Goal: Information Seeking & Learning: Learn about a topic

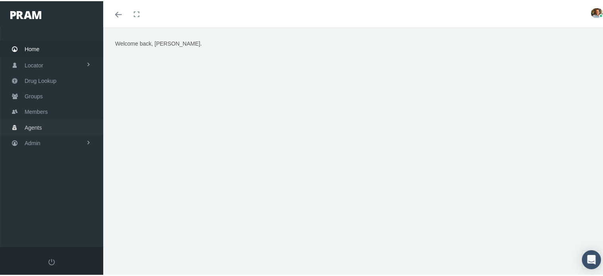
click at [41, 122] on span "Agents" at bounding box center [33, 126] width 17 height 15
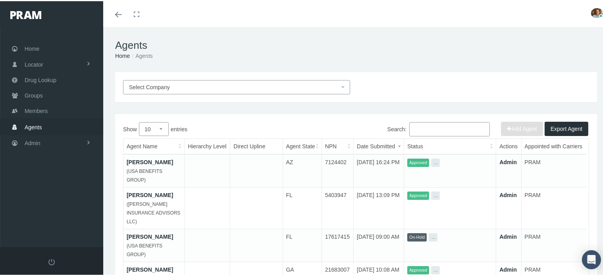
click at [421, 128] on input "Search:" at bounding box center [449, 128] width 81 height 14
paste input "10219"
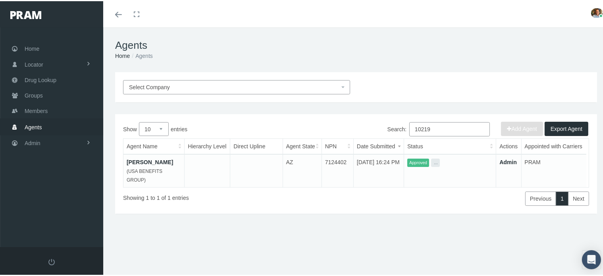
type input "10219"
click at [150, 160] on link "PAUL BOPP" at bounding box center [150, 161] width 46 height 6
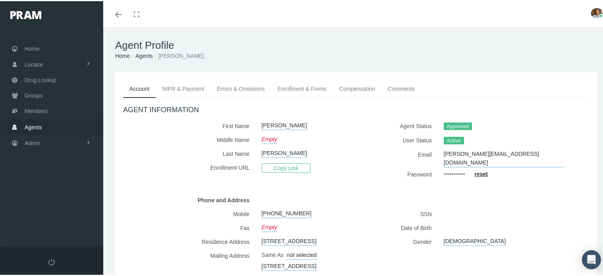
click at [401, 87] on link "Comments" at bounding box center [402, 87] width 40 height 17
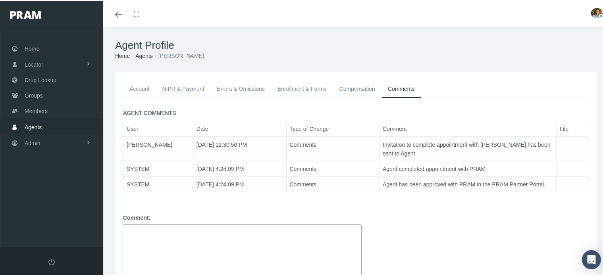
click at [283, 87] on link "Enrollment & Forms" at bounding box center [302, 87] width 62 height 17
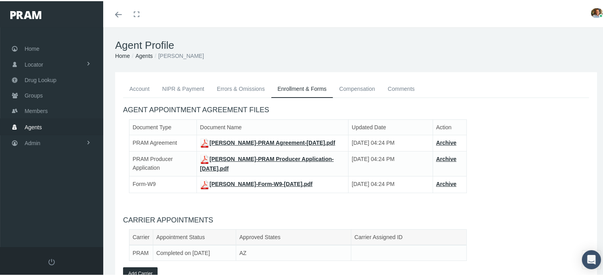
click at [258, 85] on link "Errors & Omissions" at bounding box center [240, 87] width 61 height 17
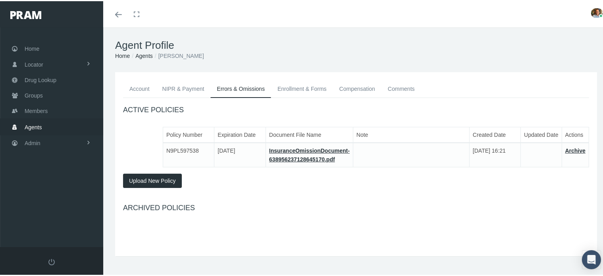
click at [195, 89] on link "NIPR & Payment" at bounding box center [183, 87] width 55 height 17
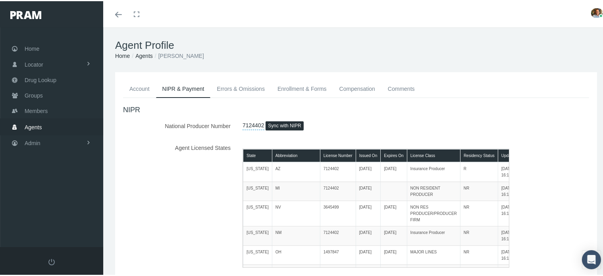
click at [132, 89] on link "Account" at bounding box center [139, 87] width 33 height 17
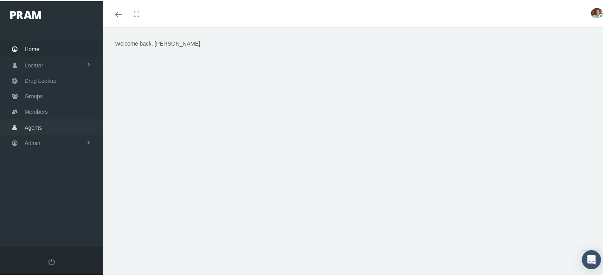
click at [65, 125] on link "Agents" at bounding box center [51, 125] width 103 height 15
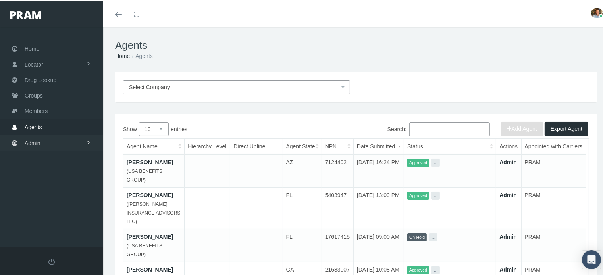
click at [62, 136] on link "Admin" at bounding box center [51, 141] width 103 height 15
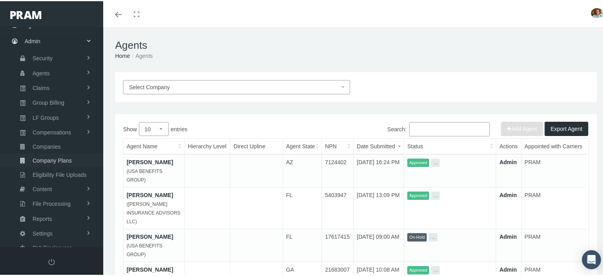
scroll to position [106, 0]
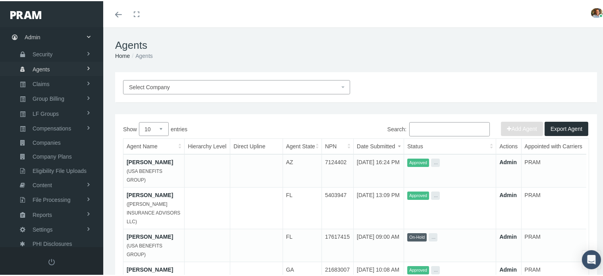
click at [62, 69] on link "Agents" at bounding box center [51, 68] width 103 height 14
click at [59, 83] on span "Agent Approval" at bounding box center [50, 83] width 38 height 13
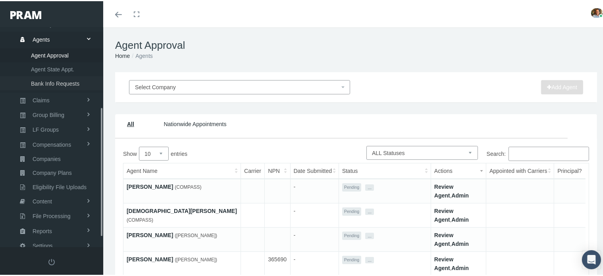
scroll to position [151, 0]
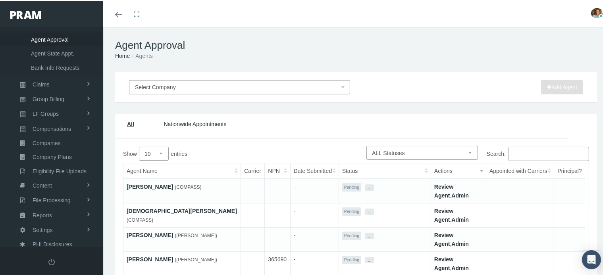
click at [531, 149] on input "Search:" at bounding box center [549, 153] width 81 height 14
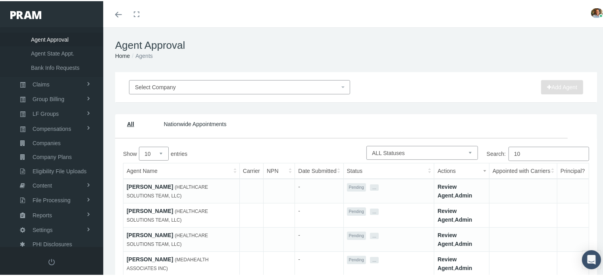
type input "1"
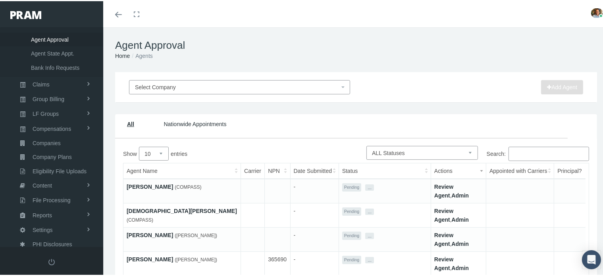
paste input "BOPP"
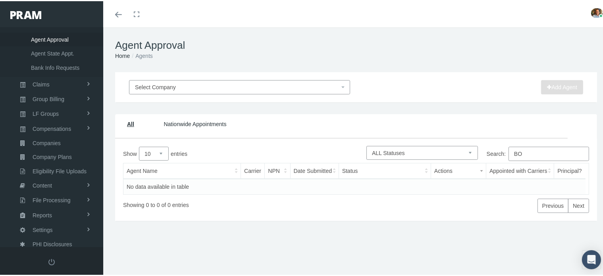
type input "B"
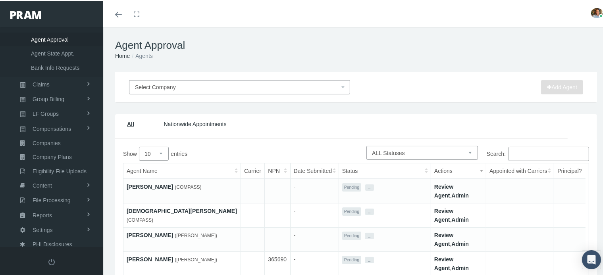
click at [448, 149] on select "Pending Approved Awaiting Approval More Info Required Rejected On Hold Suspende…" at bounding box center [422, 152] width 112 height 14
select select "2"
click at [366, 145] on select "Pending Approved Awaiting Approval More Info Required Rejected On Hold Suspende…" at bounding box center [422, 152] width 112 height 14
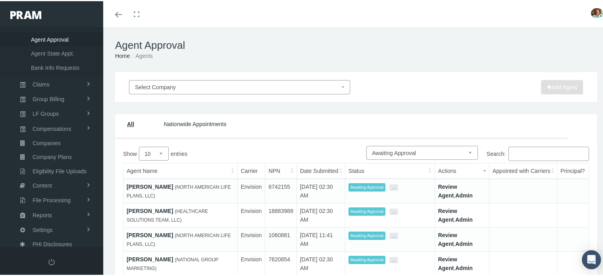
click at [136, 187] on link "Steven Pielacha" at bounding box center [150, 186] width 46 height 6
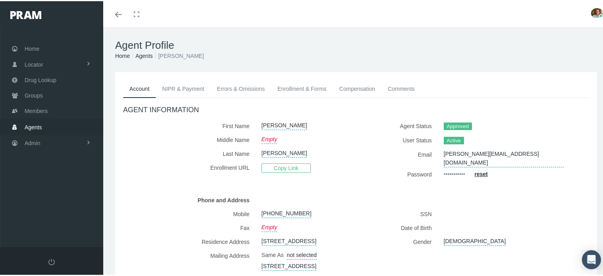
click at [176, 55] on li "[PERSON_NAME]" at bounding box center [178, 54] width 51 height 9
copy li "[PERSON_NAME]"
click at [68, 139] on link "Admin" at bounding box center [51, 141] width 103 height 15
click at [50, 169] on link "Agents" at bounding box center [51, 174] width 103 height 14
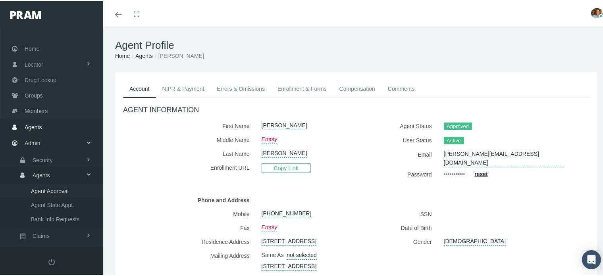
click at [48, 185] on span "Agent Approval" at bounding box center [50, 189] width 38 height 13
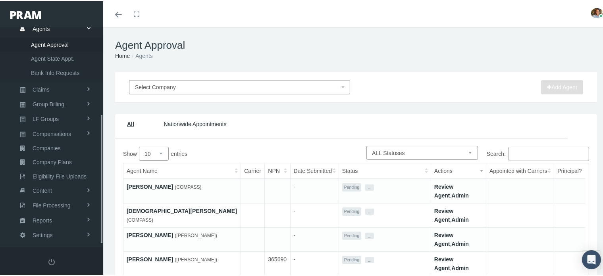
scroll to position [151, 0]
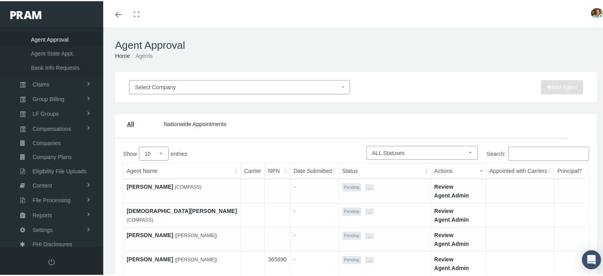
click at [438, 187] on link "Review Agent" at bounding box center [443, 190] width 19 height 15
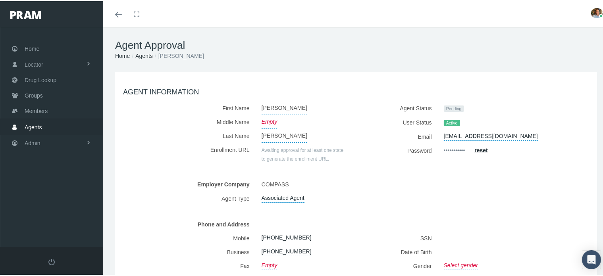
click at [145, 54] on link "Agents" at bounding box center [143, 55] width 17 height 6
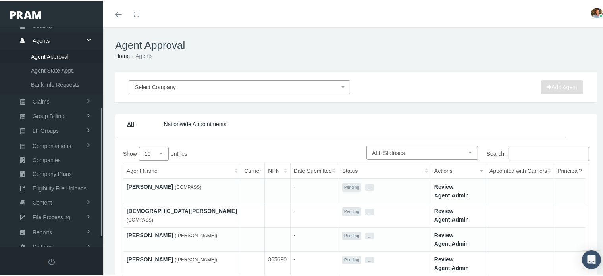
scroll to position [151, 0]
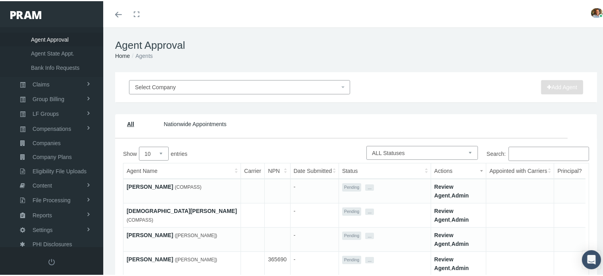
click at [131, 186] on link "[PERSON_NAME]" at bounding box center [150, 186] width 46 height 6
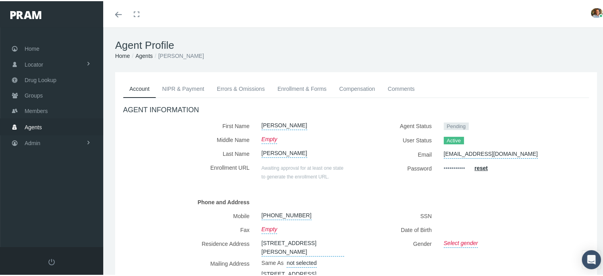
click at [298, 87] on link "Enrollment & Forms" at bounding box center [302, 87] width 62 height 17
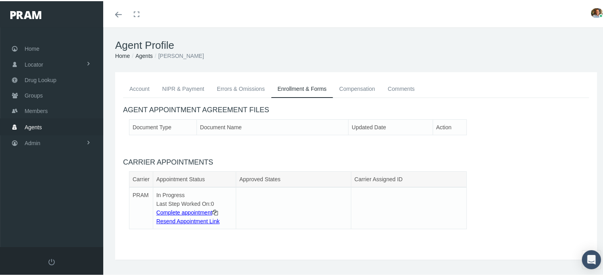
click at [143, 55] on link "Agents" at bounding box center [143, 55] width 17 height 6
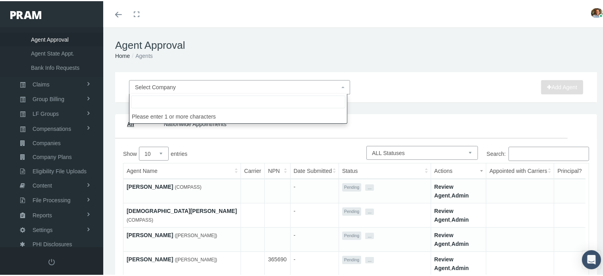
click at [202, 89] on span "Select Company" at bounding box center [237, 86] width 204 height 9
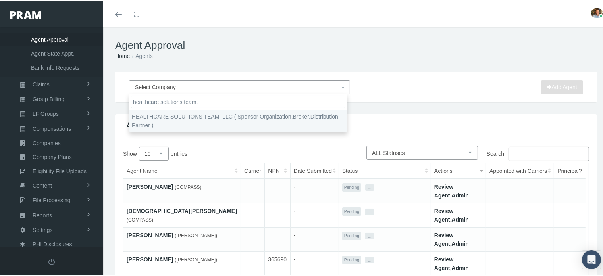
type input "healthcare solutions team, l"
select select "4847"
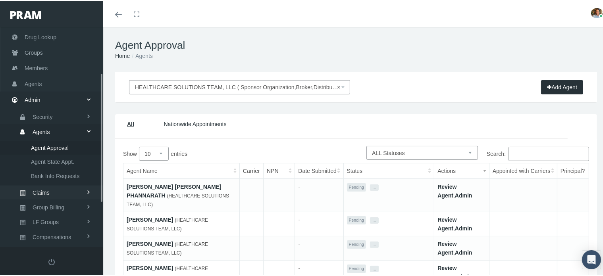
scroll to position [32, 0]
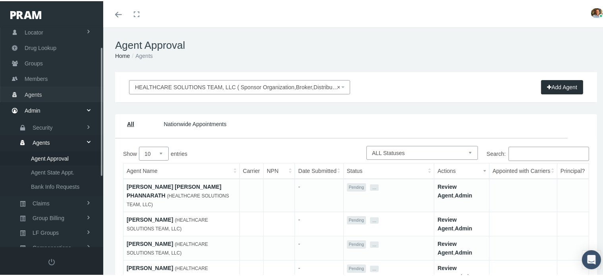
click at [73, 91] on link "Agents" at bounding box center [51, 92] width 103 height 15
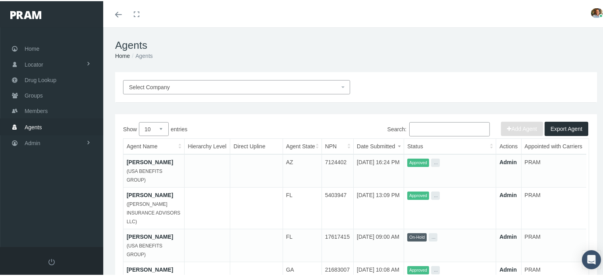
click at [199, 90] on span "Select Company" at bounding box center [234, 86] width 210 height 9
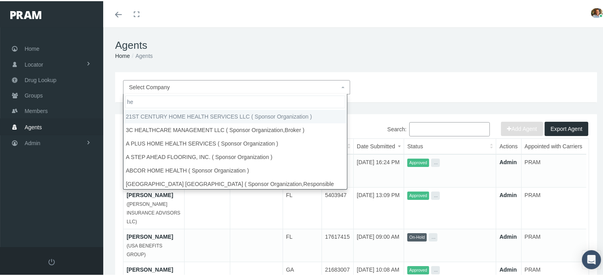
type input "h"
click at [187, 42] on h1 "Agents" at bounding box center [356, 44] width 482 height 12
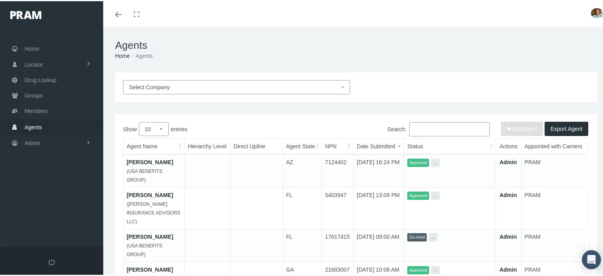
click at [150, 160] on link "PAUL BOPP" at bounding box center [150, 161] width 46 height 6
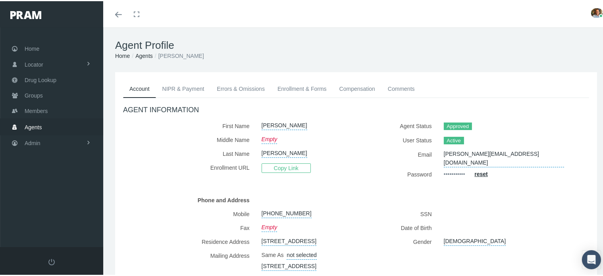
click at [303, 87] on link "Enrollment & Forms" at bounding box center [302, 87] width 62 height 17
